Goal: Information Seeking & Learning: Check status

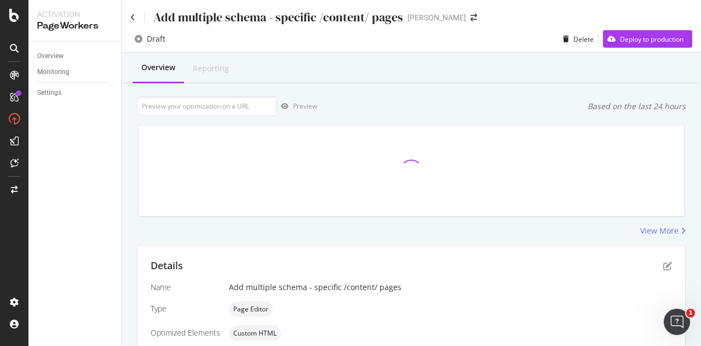
scroll to position [261, 0]
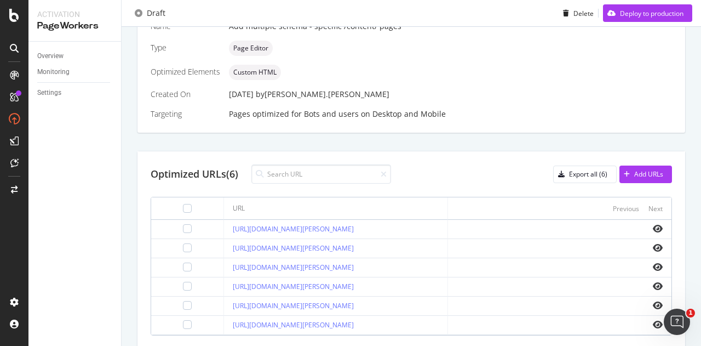
click at [138, 190] on div "Optimized URLs (6) Export all (6) Add URLs URL Previous Next [URL][DOMAIN_NAME]…" at bounding box center [411, 249] width 548 height 197
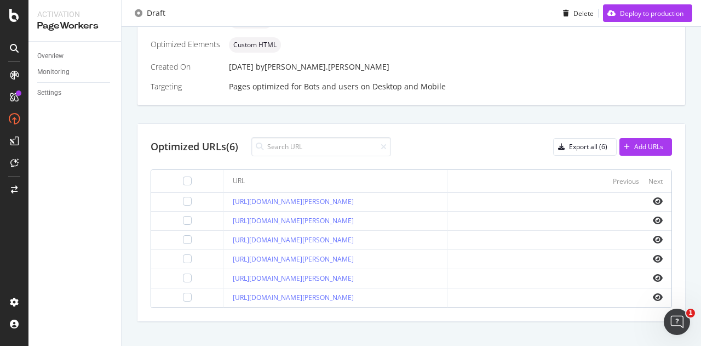
scroll to position [289, 0]
click at [653, 198] on icon "eye" at bounding box center [658, 200] width 10 height 9
click at [653, 216] on icon "eye" at bounding box center [658, 219] width 10 height 9
click at [653, 235] on icon "eye" at bounding box center [658, 238] width 10 height 9
